Goal: Task Accomplishment & Management: Manage account settings

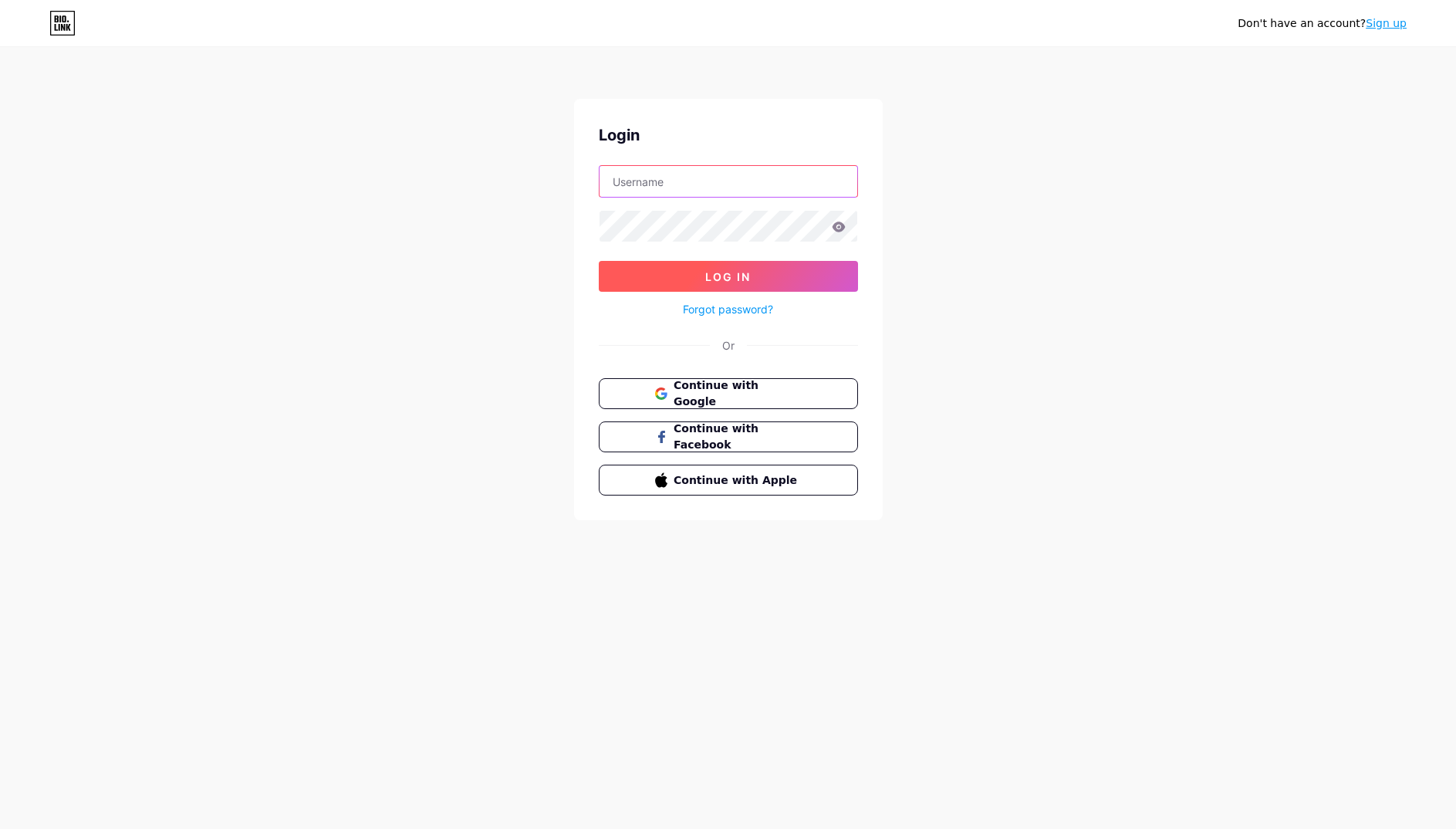
type input "[EMAIL_ADDRESS][DOMAIN_NAME]"
click at [761, 280] on button "Log In" at bounding box center [728, 276] width 259 height 31
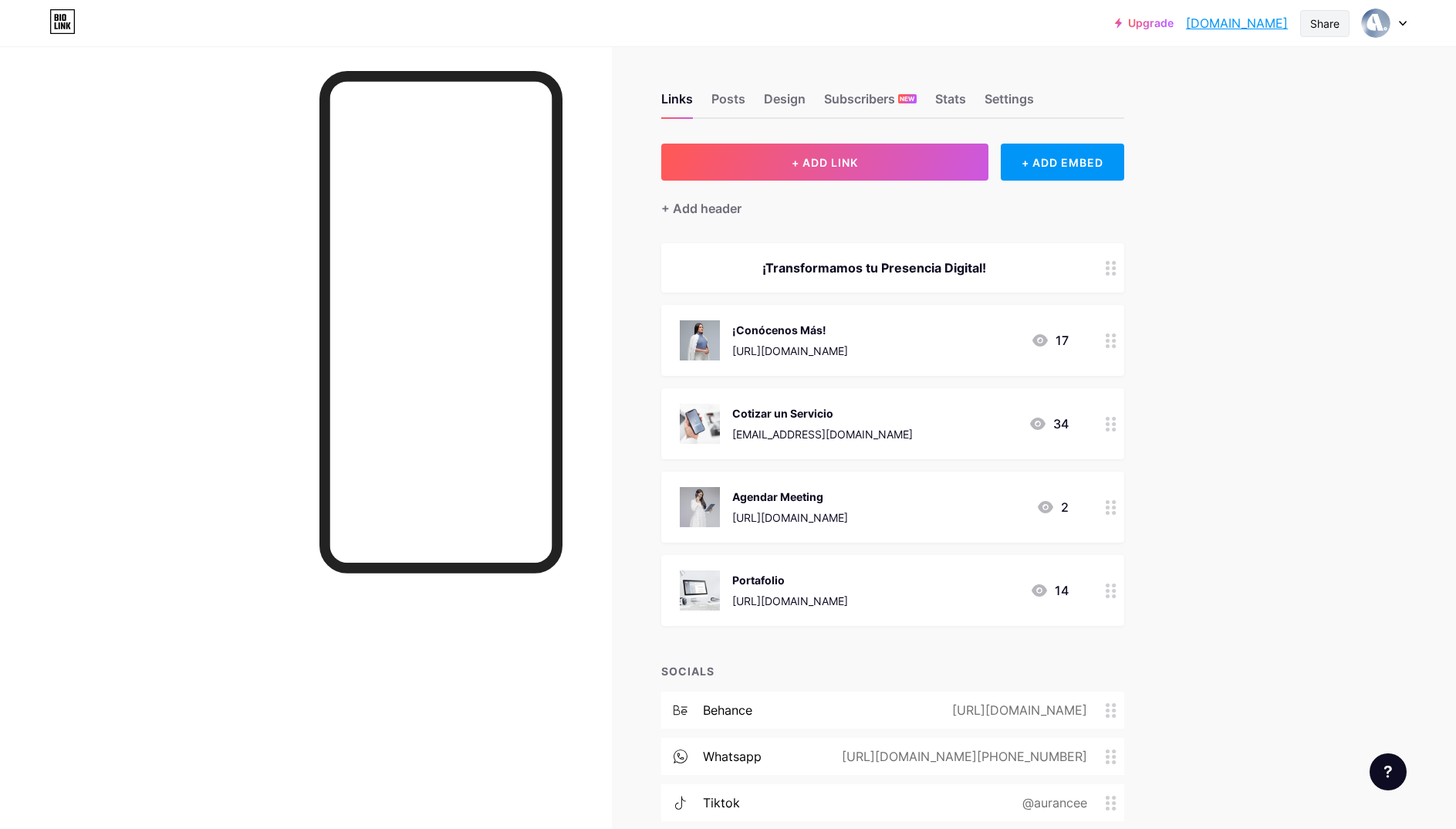
click at [1328, 24] on div "Share" at bounding box center [1325, 24] width 29 height 16
click at [1236, 74] on div "Copy link" at bounding box center [1234, 80] width 230 height 37
click at [1114, 341] on circle at bounding box center [1114, 341] width 4 height 4
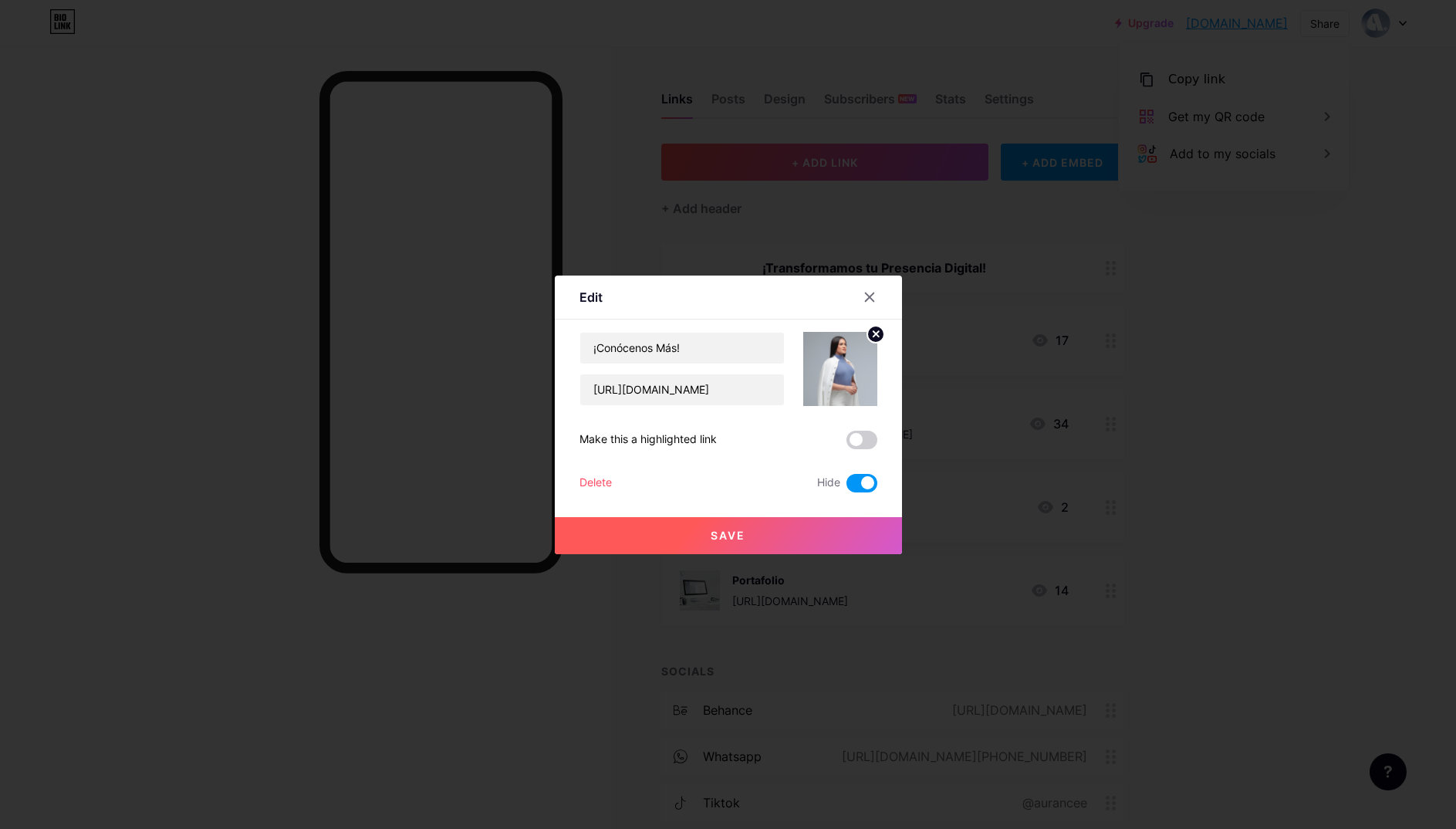
click at [860, 477] on span at bounding box center [862, 483] width 31 height 19
click at [846, 487] on input "checkbox" at bounding box center [846, 487] width 0 height 0
click at [781, 531] on button "Save" at bounding box center [728, 536] width 347 height 37
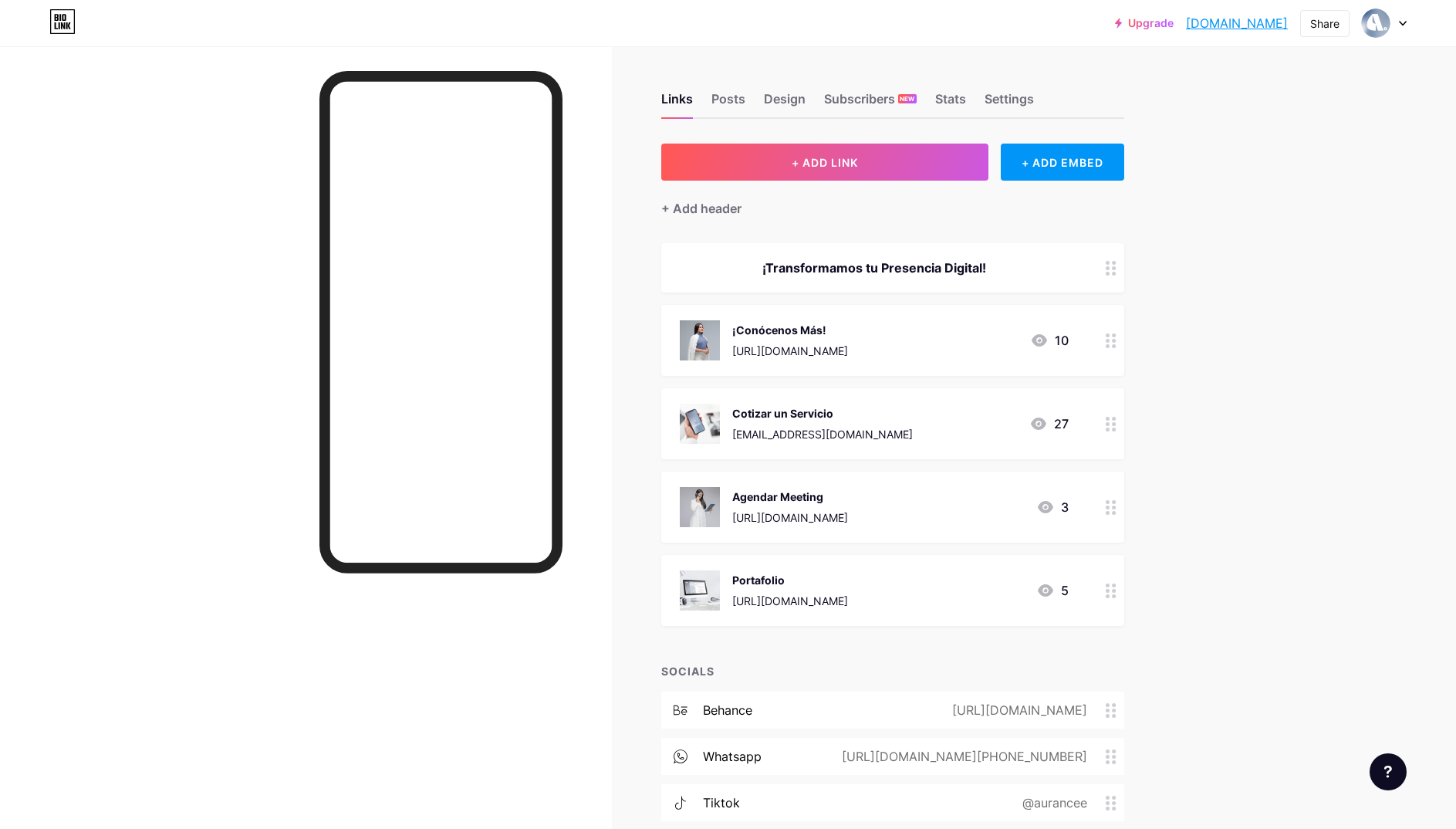
scroll to position [12, 0]
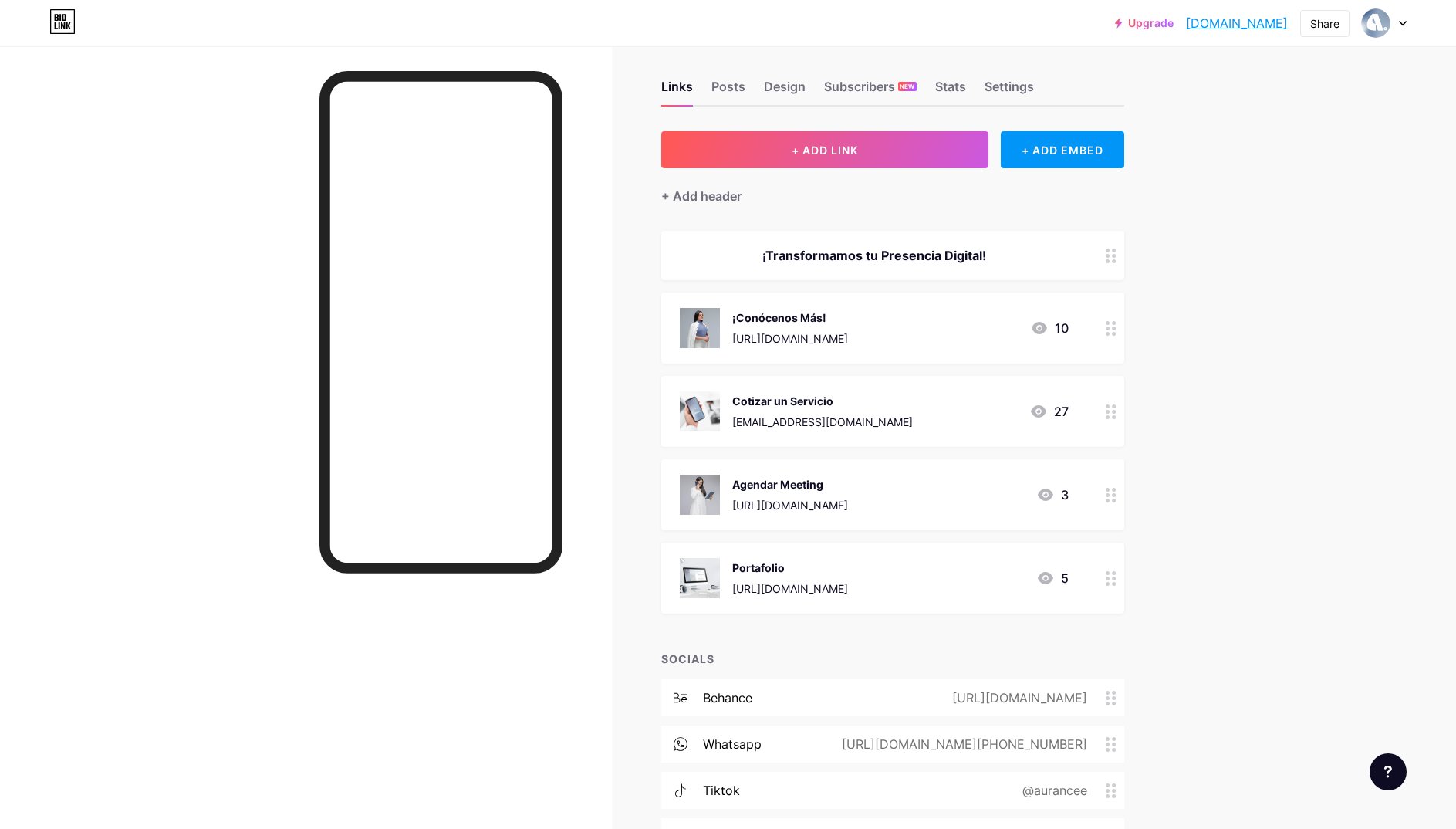
click at [1194, 307] on div "Upgrade aurance.bio.lin... aurance.bio.link Share Switch accounts AURANCE • Cre…" at bounding box center [728, 506] width 1456 height 1037
